Goal: Navigation & Orientation: Find specific page/section

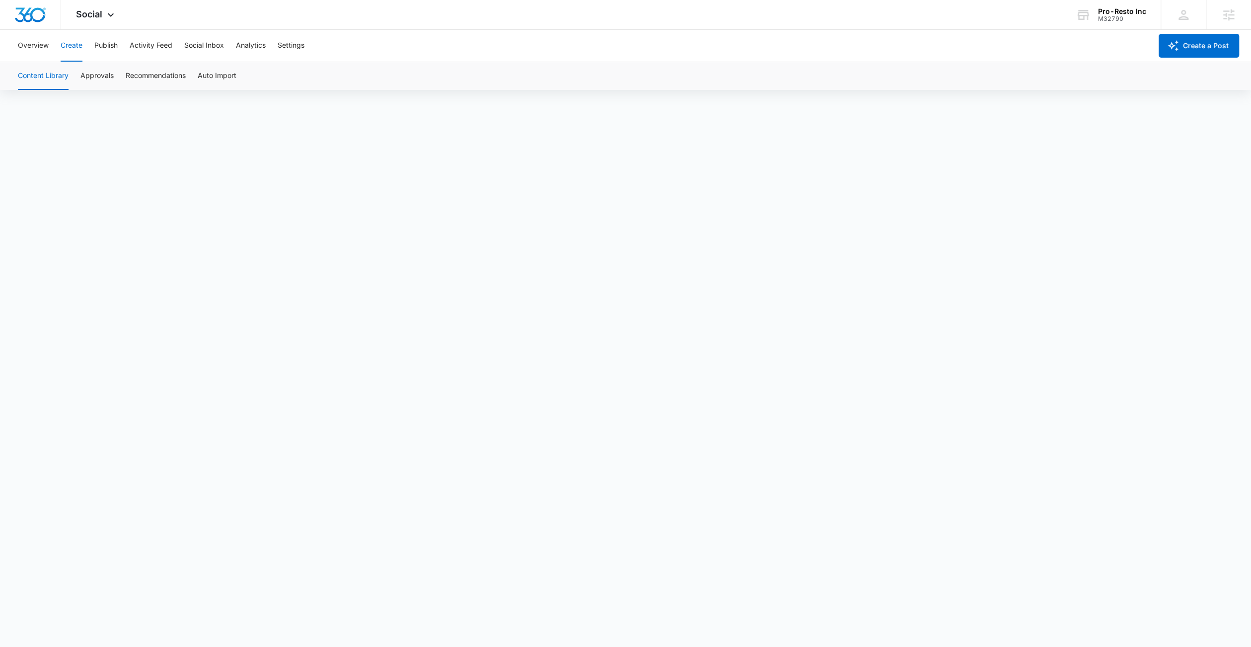
scroll to position [7, 0]
click at [103, 76] on button "Approvals" at bounding box center [96, 76] width 33 height 28
click at [52, 74] on button "Content Library" at bounding box center [43, 76] width 51 height 28
click at [100, 75] on button "Approvals" at bounding box center [96, 76] width 33 height 28
click at [51, 76] on button "Content Library" at bounding box center [43, 76] width 51 height 28
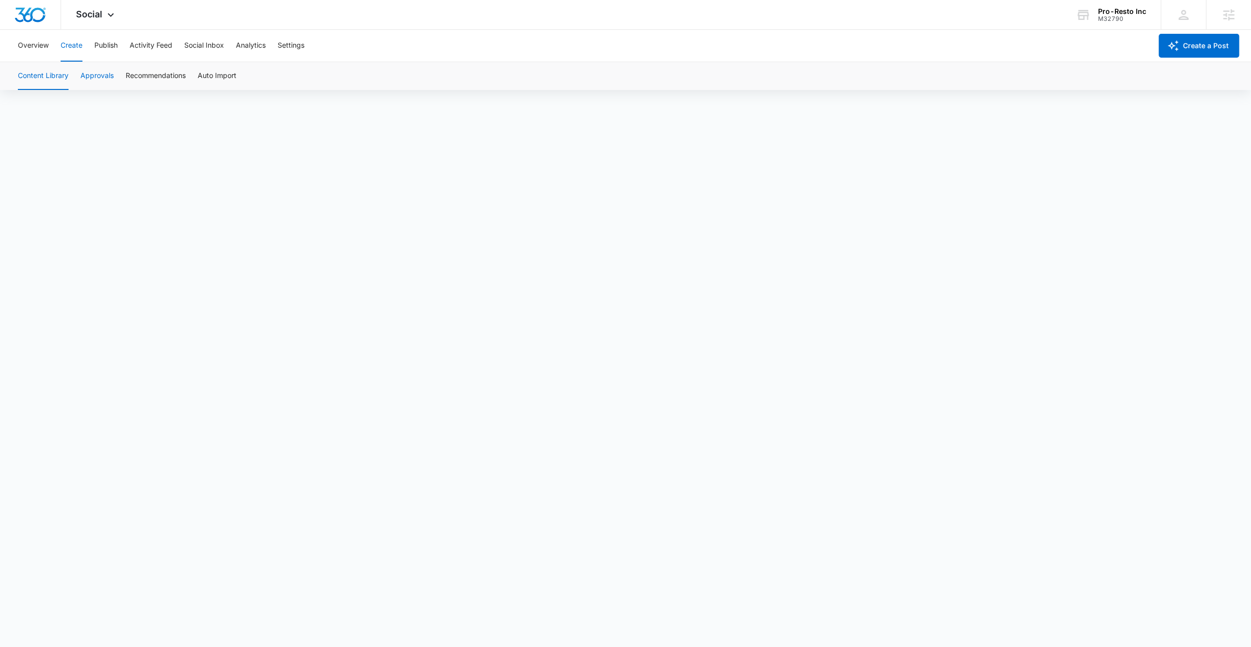
click at [80, 69] on button "Approvals" at bounding box center [96, 76] width 33 height 28
